Goal: Task Accomplishment & Management: Manage account settings

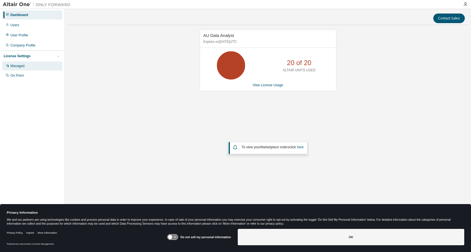
click at [23, 66] on div "Managed" at bounding box center [17, 66] width 14 height 5
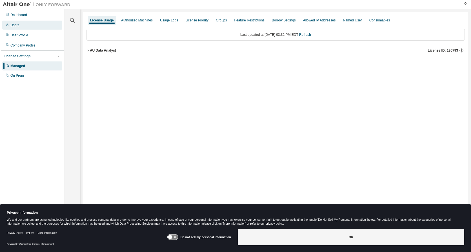
click at [23, 26] on div "Users" at bounding box center [32, 25] width 60 height 9
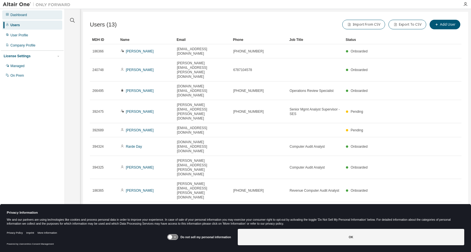
click at [21, 17] on div "Dashboard" at bounding box center [32, 14] width 60 height 9
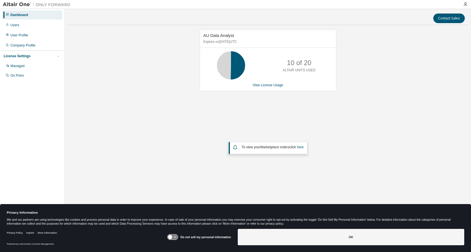
click at [417, 130] on div "AU Data Analyst Expires on September 30, 2025 UTC 10 of 20 ALTAIR UNITS USED Vi…" at bounding box center [268, 112] width 400 height 164
click at [25, 37] on div "User Profile" at bounding box center [19, 35] width 18 height 5
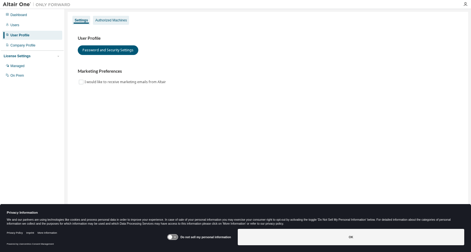
click at [113, 19] on div "Authorized Machines" at bounding box center [111, 20] width 32 height 5
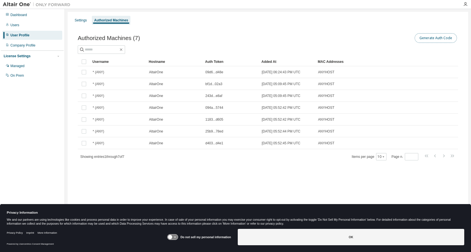
click at [439, 40] on button "Generate Auth Code" at bounding box center [435, 38] width 42 height 10
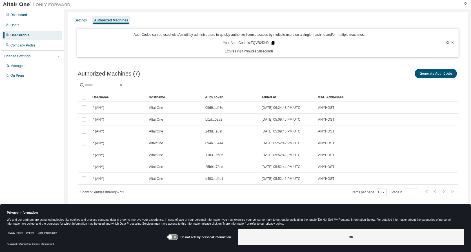
click at [272, 41] on icon at bounding box center [272, 43] width 5 height 5
